Goal: Find specific page/section: Find specific page/section

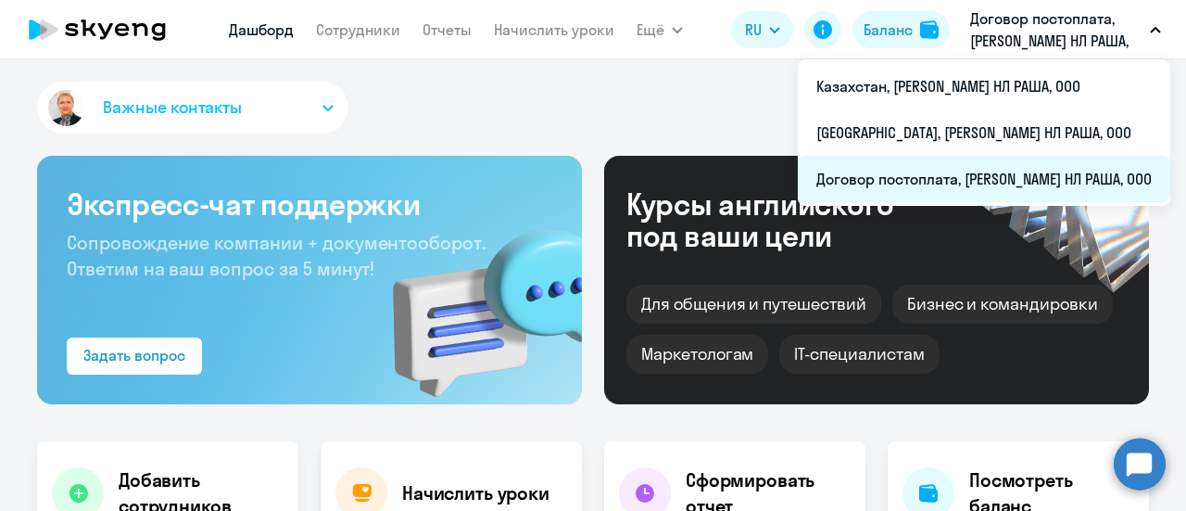
click at [849, 181] on li "Договор постоплата, [PERSON_NAME] НЛ РАША, ООО" at bounding box center [984, 179] width 373 height 46
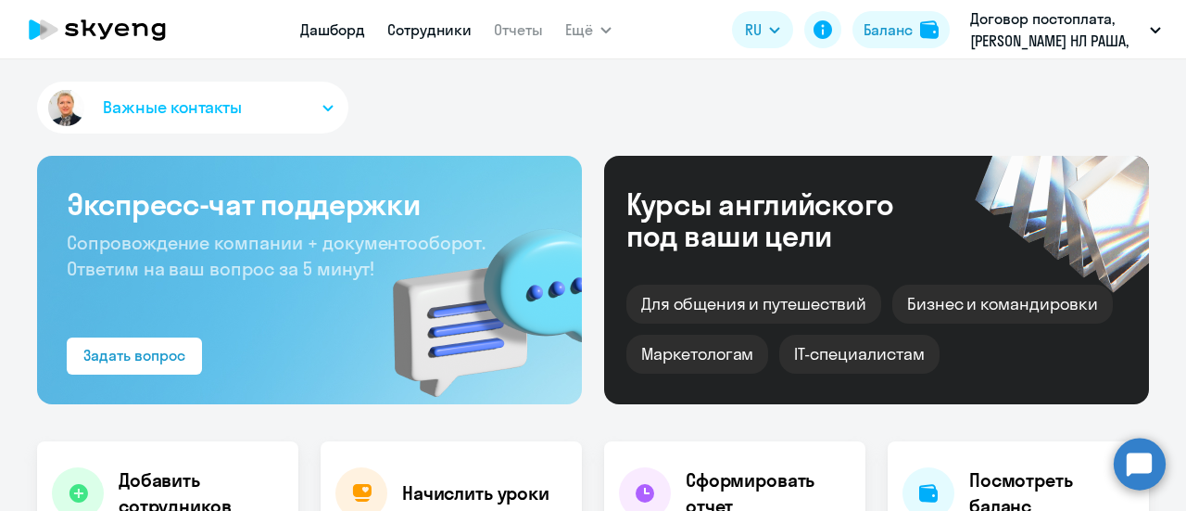
click at [424, 29] on link "Сотрудники" at bounding box center [429, 29] width 84 height 19
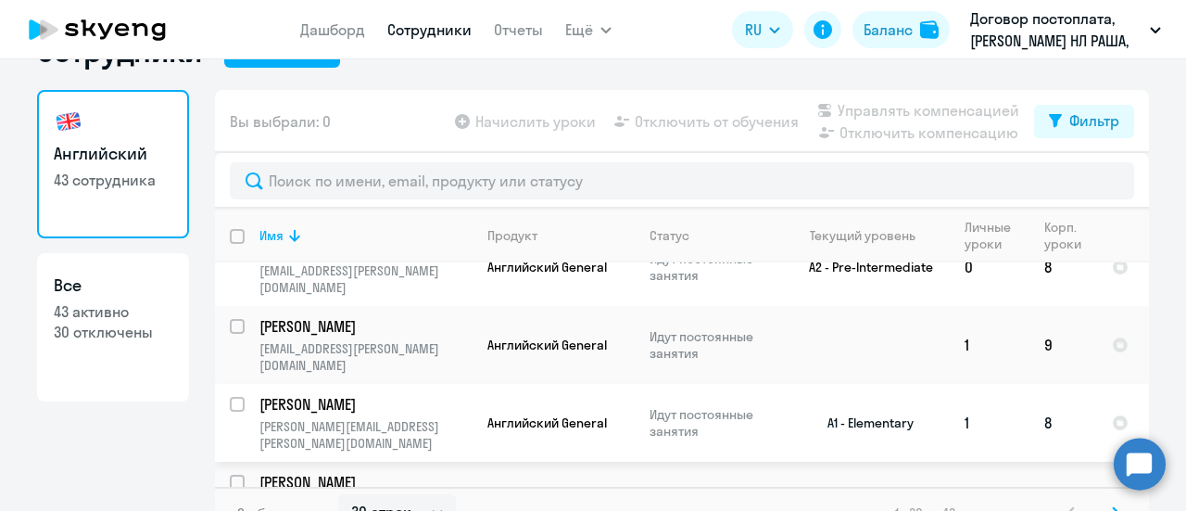
scroll to position [82, 0]
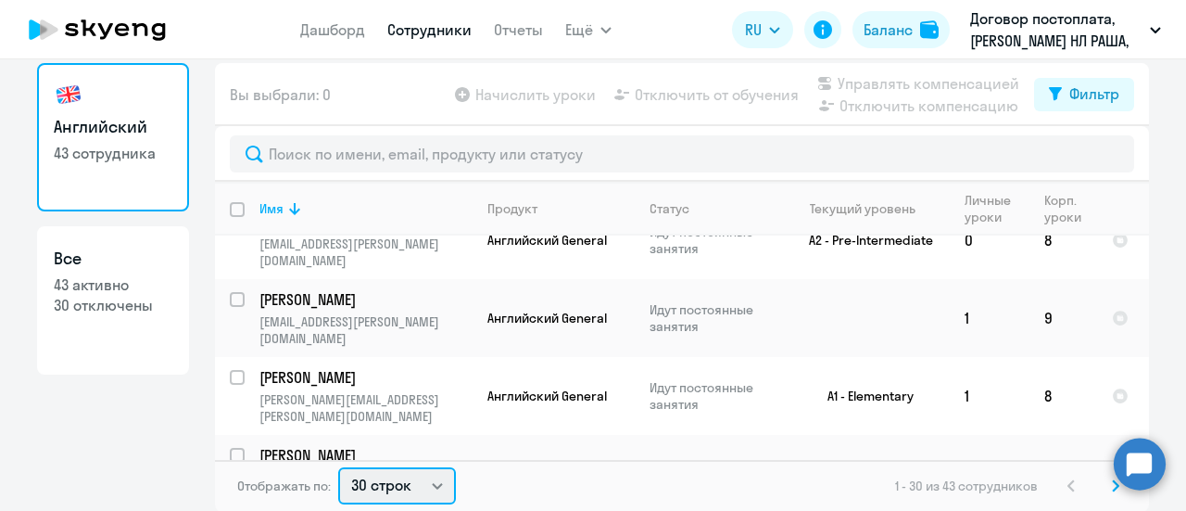
click at [430, 487] on select "30 строк 50 строк 100 строк" at bounding box center [397, 485] width 118 height 37
select select "50"
click at [338, 467] on select "30 строк 50 строк 100 строк" at bounding box center [397, 485] width 118 height 37
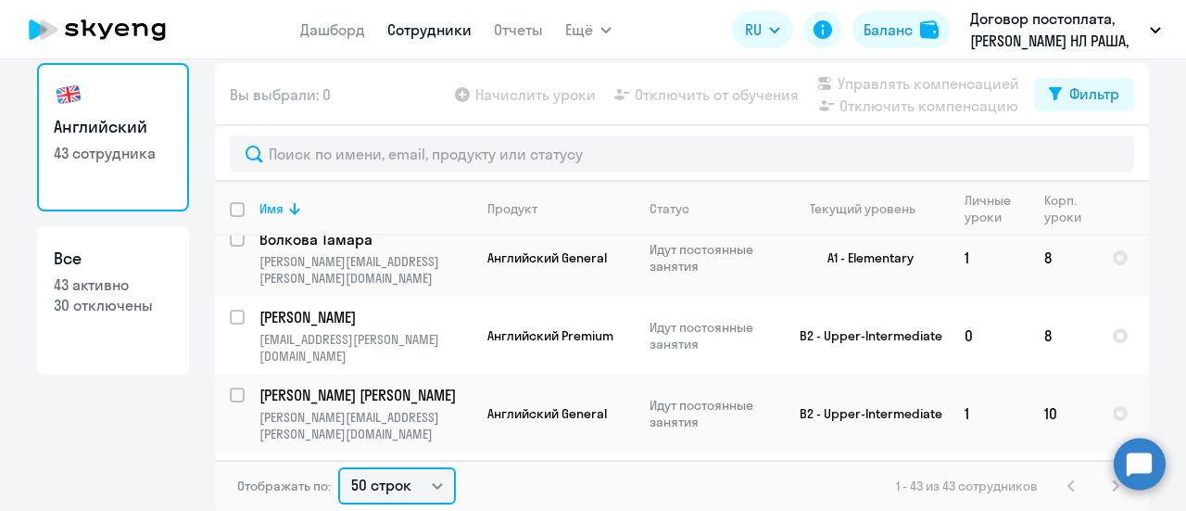
scroll to position [2989, 0]
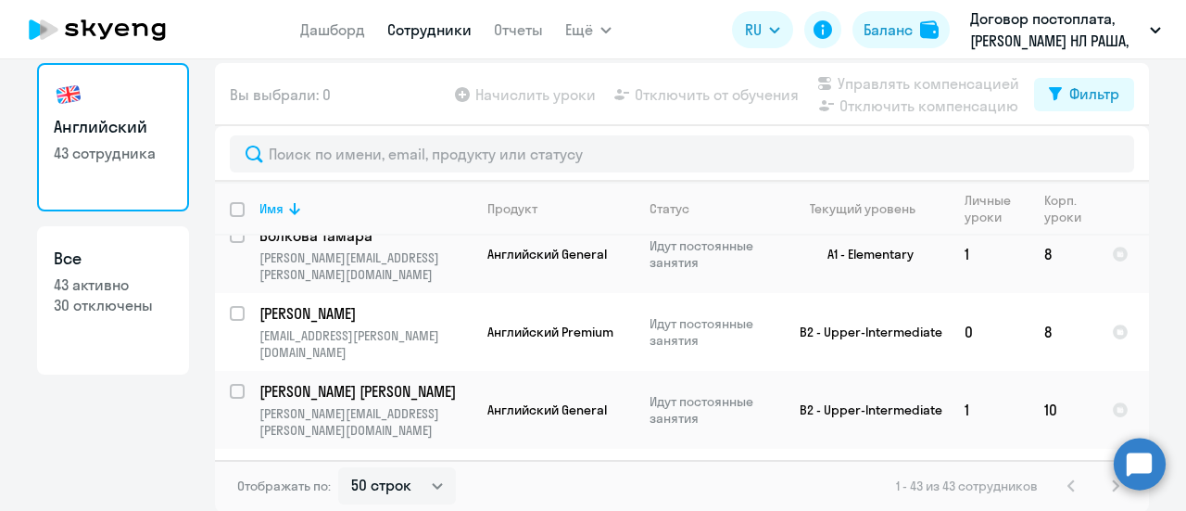
click at [1103, 487] on div "1 - 43 из 43 сотрудников" at bounding box center [1011, 485] width 231 height 22
